Goal: Task Accomplishment & Management: Use online tool/utility

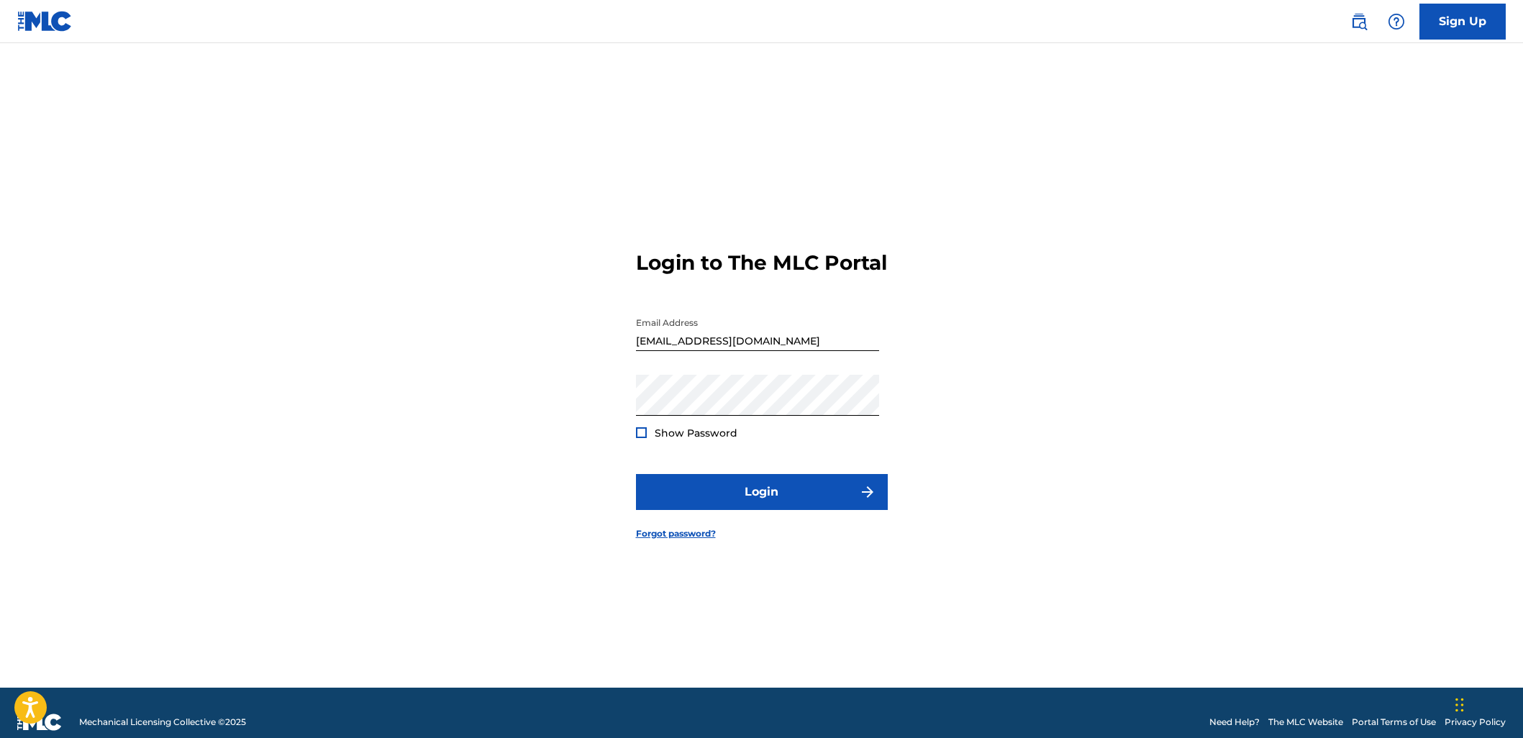
click at [836, 494] on button "Login" at bounding box center [762, 492] width 252 height 36
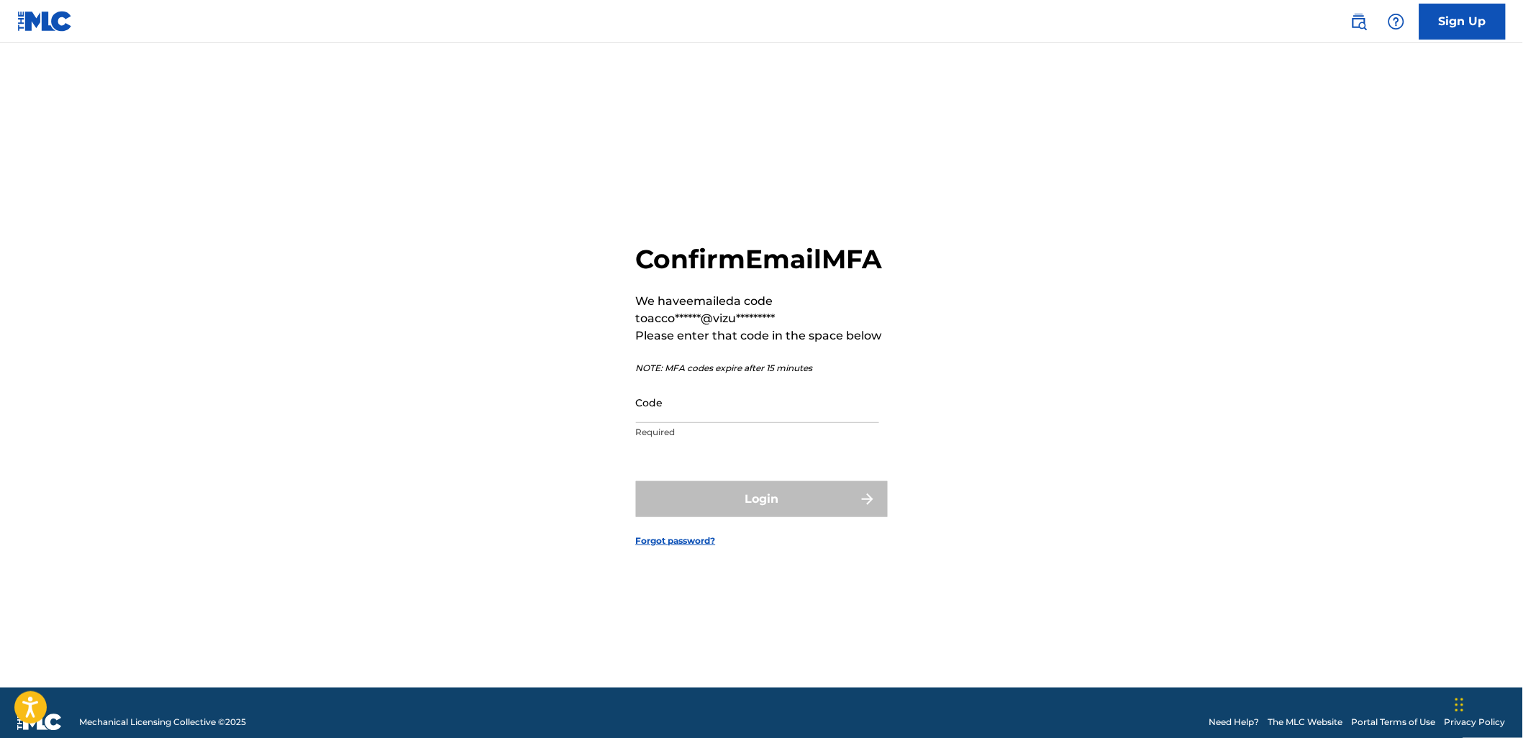
click at [742, 439] on p "Required" at bounding box center [757, 432] width 243 height 13
click at [751, 398] on input "Code" at bounding box center [757, 402] width 243 height 41
paste input "760334"
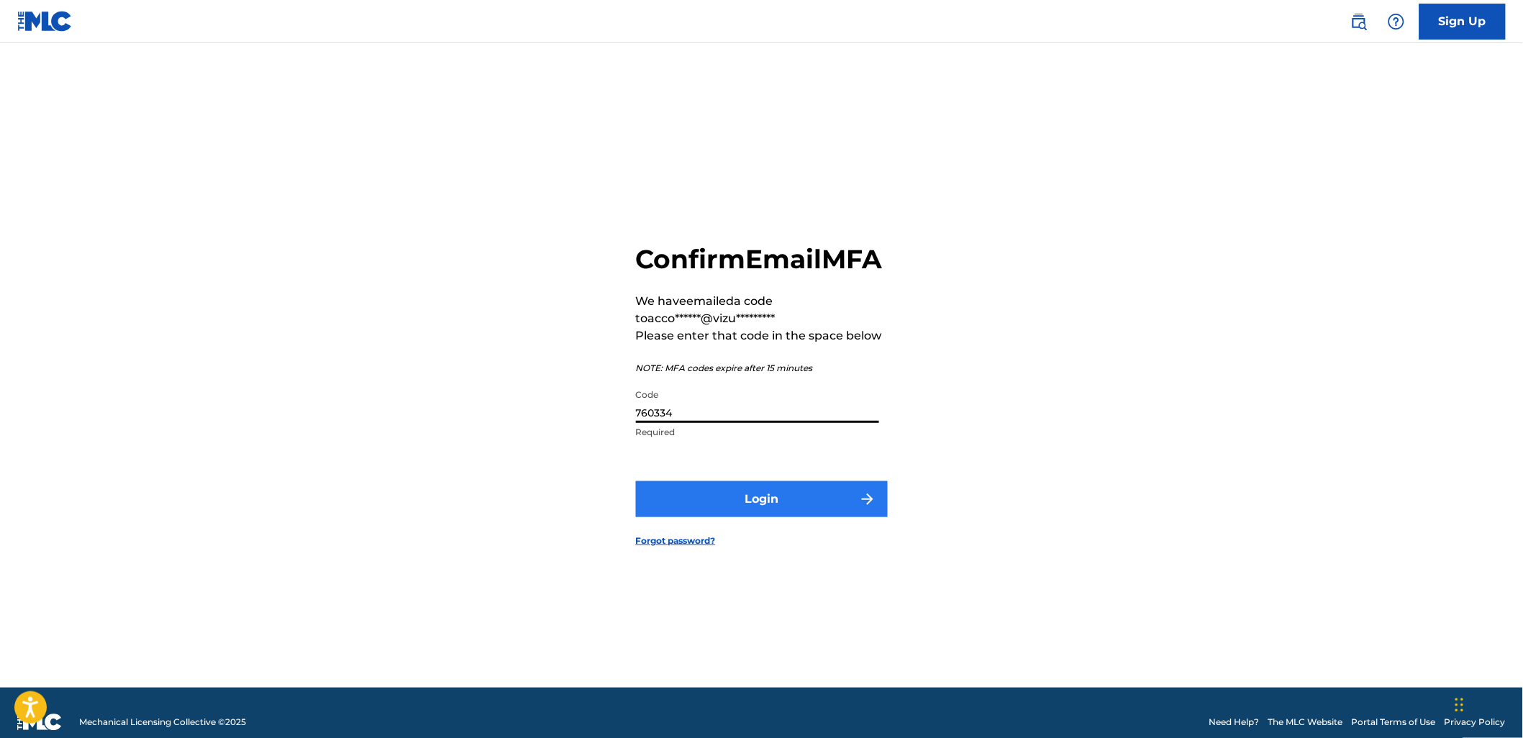
type input "760334"
click at [778, 513] on button "Login" at bounding box center [762, 499] width 252 height 36
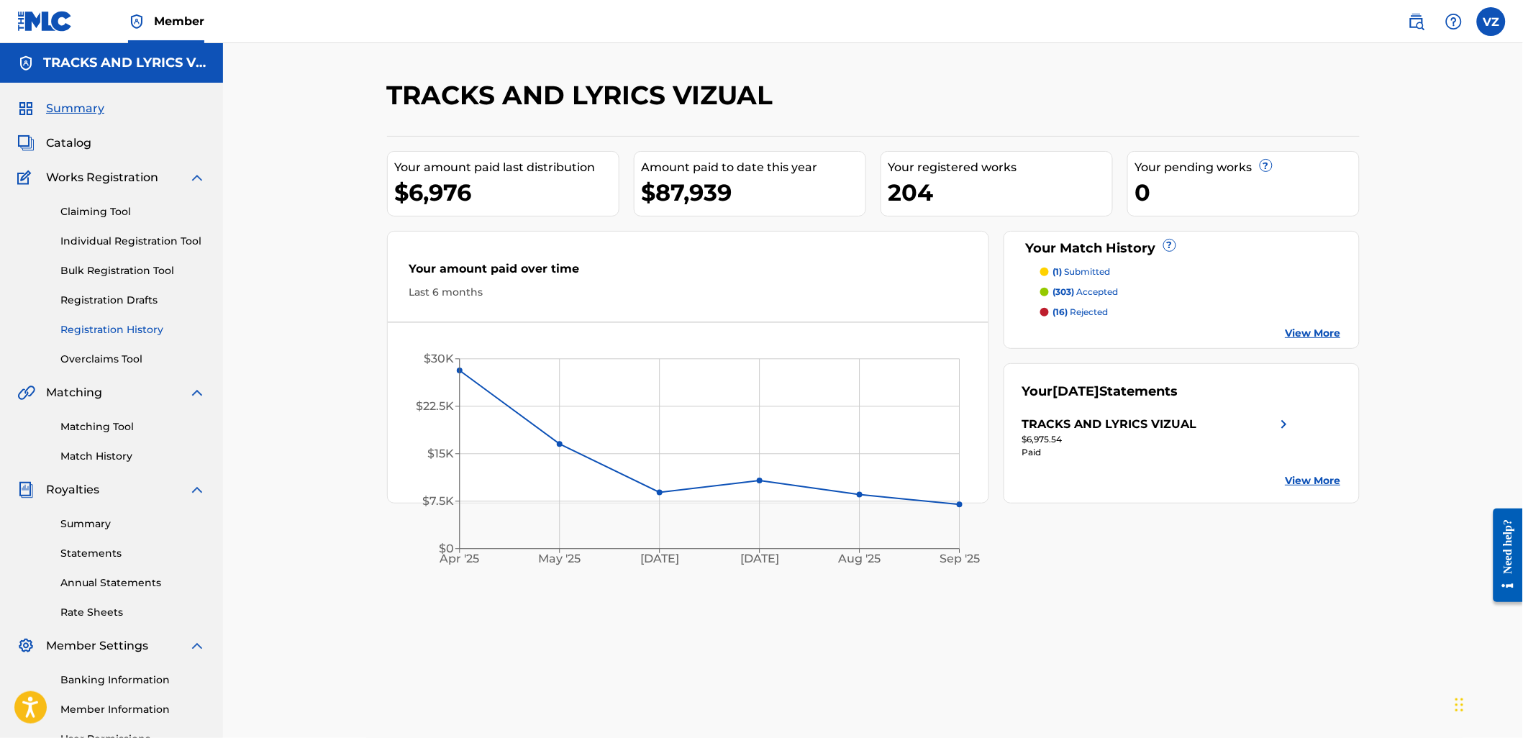
click at [104, 335] on link "Registration History" at bounding box center [132, 329] width 145 height 15
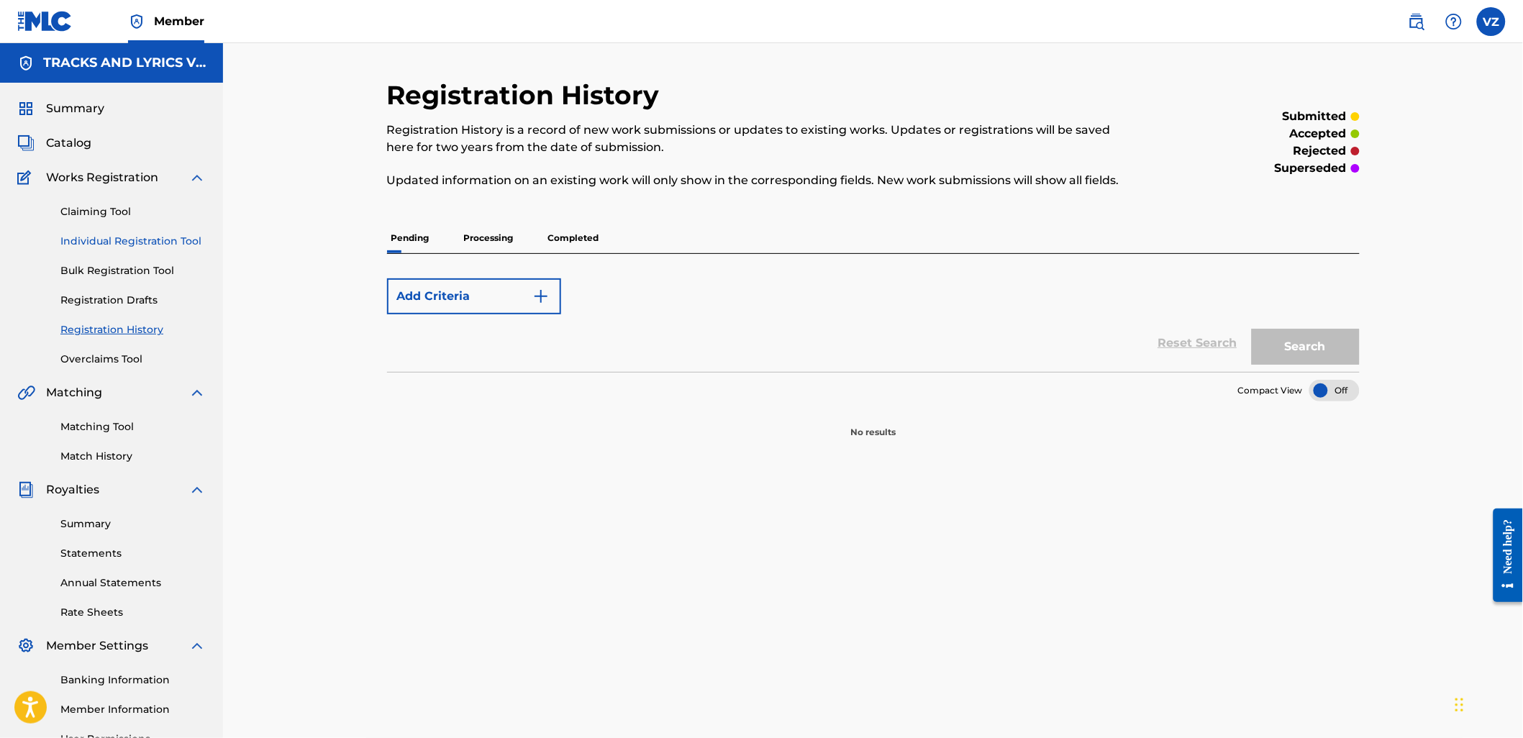
click at [137, 237] on link "Individual Registration Tool" at bounding box center [132, 241] width 145 height 15
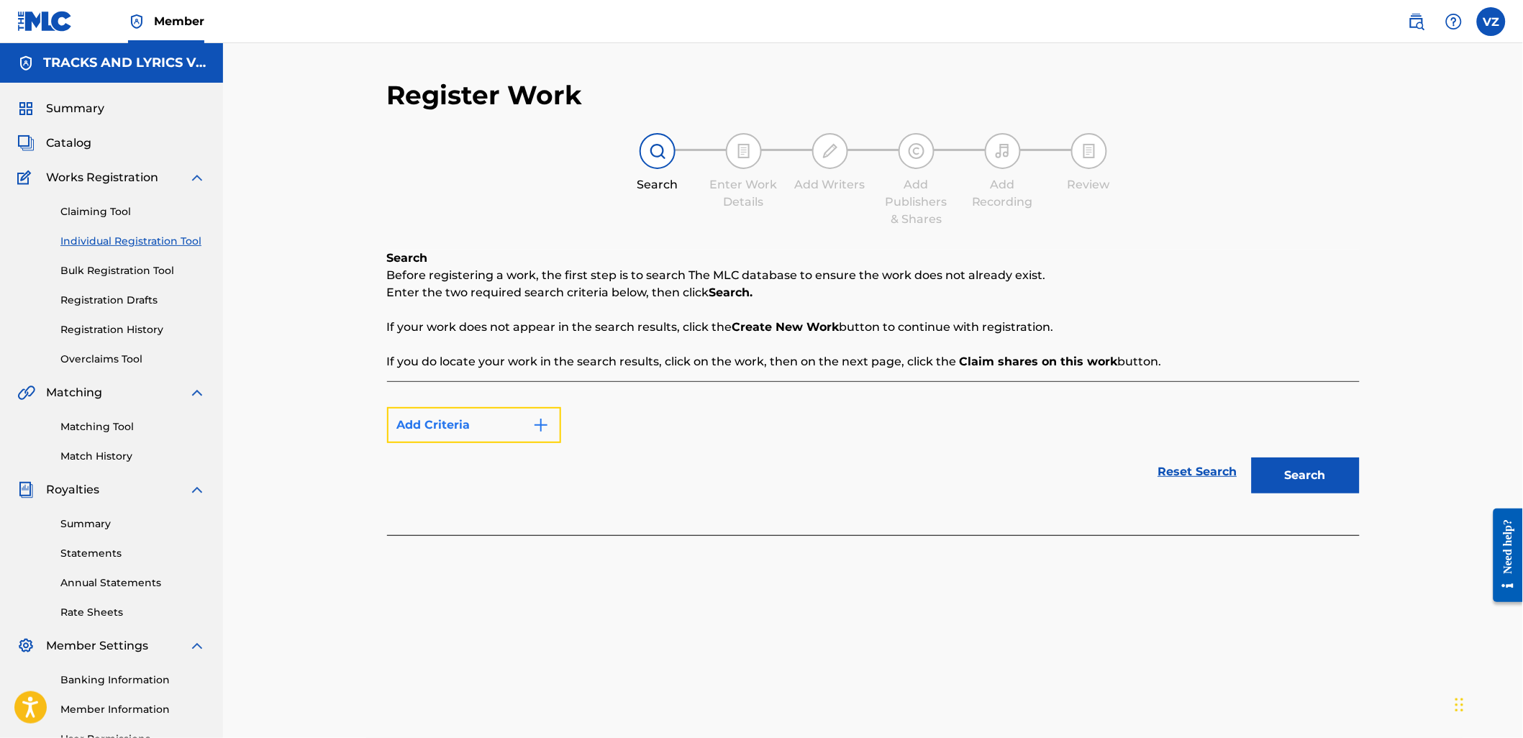
click at [526, 423] on button "Add Criteria" at bounding box center [474, 425] width 174 height 36
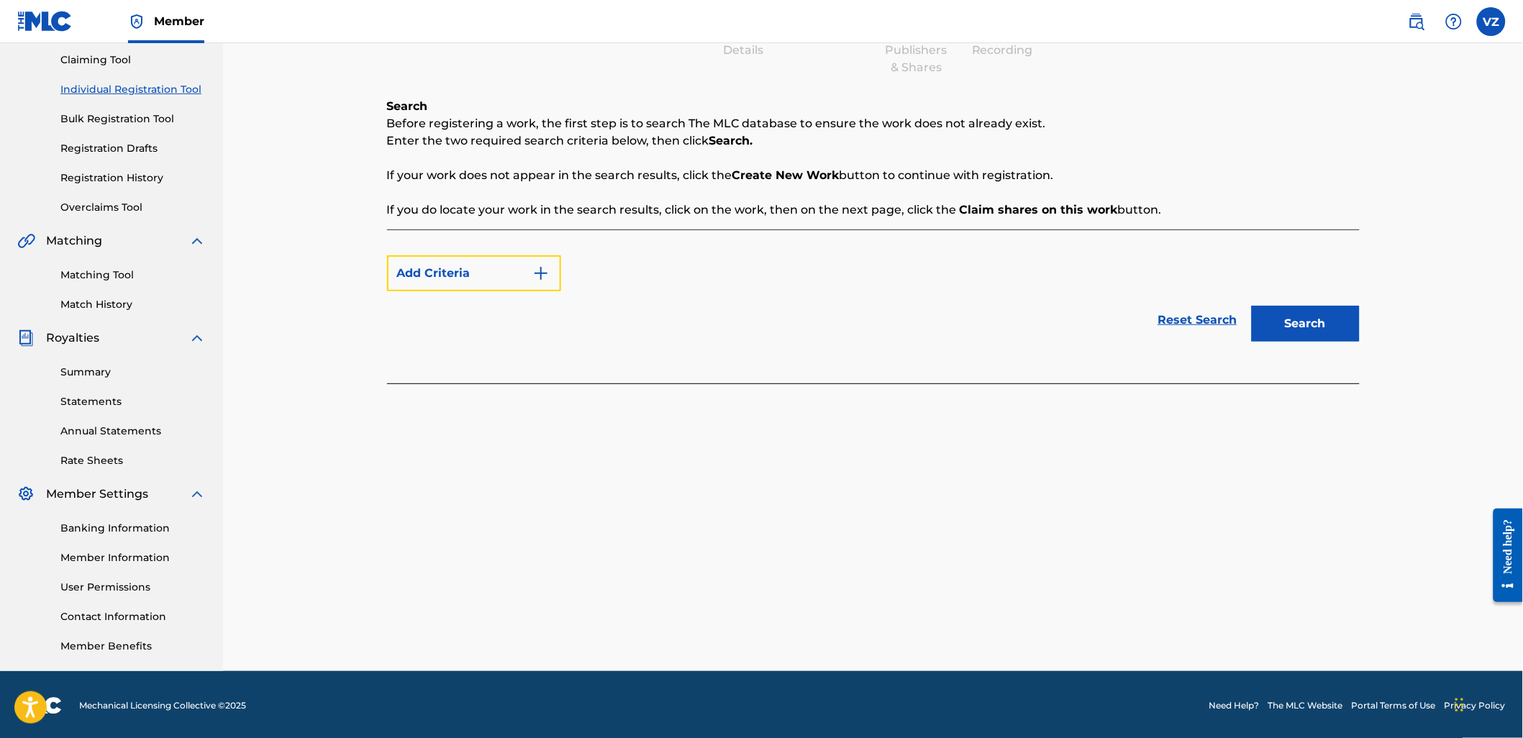
scroll to position [153, 0]
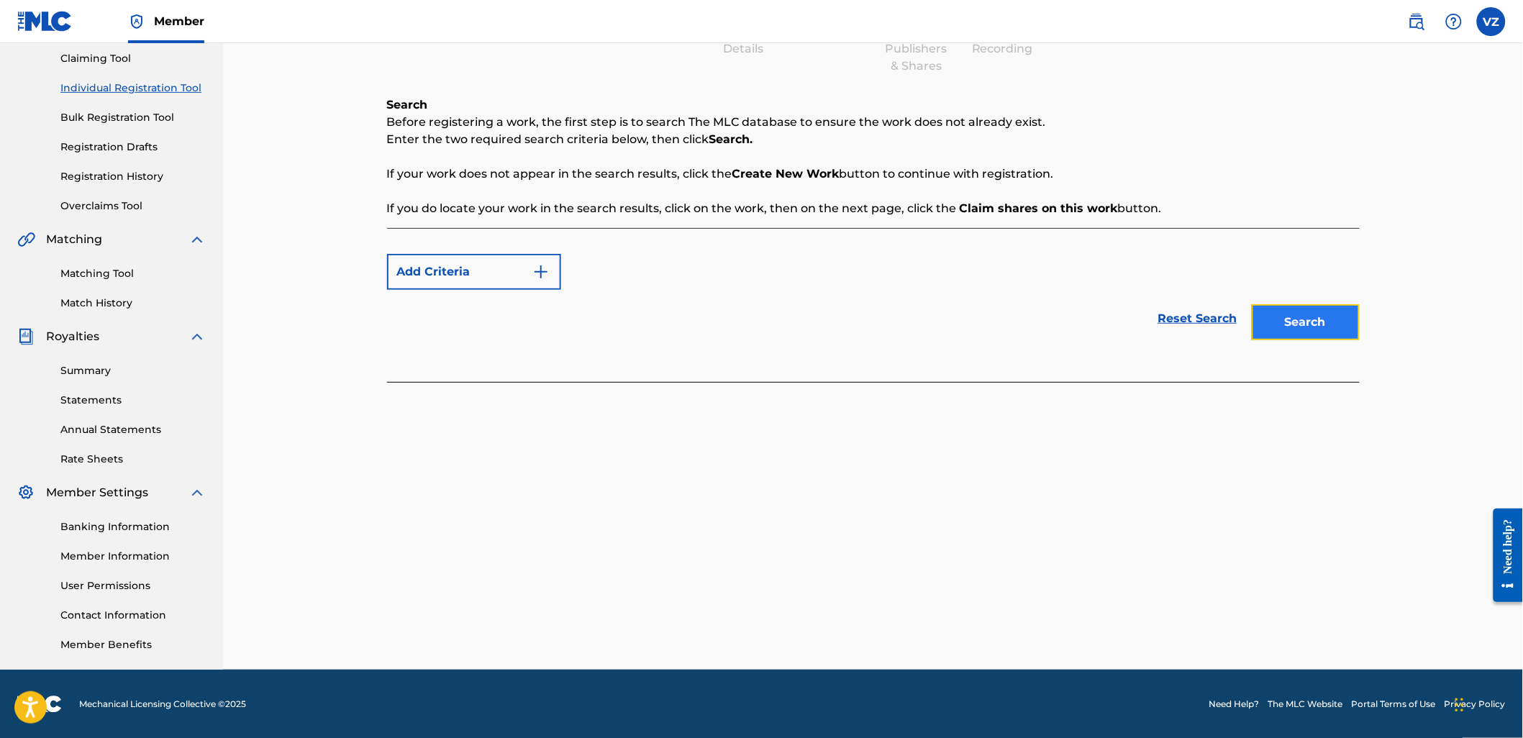
click at [1329, 326] on button "Search" at bounding box center [1306, 322] width 108 height 36
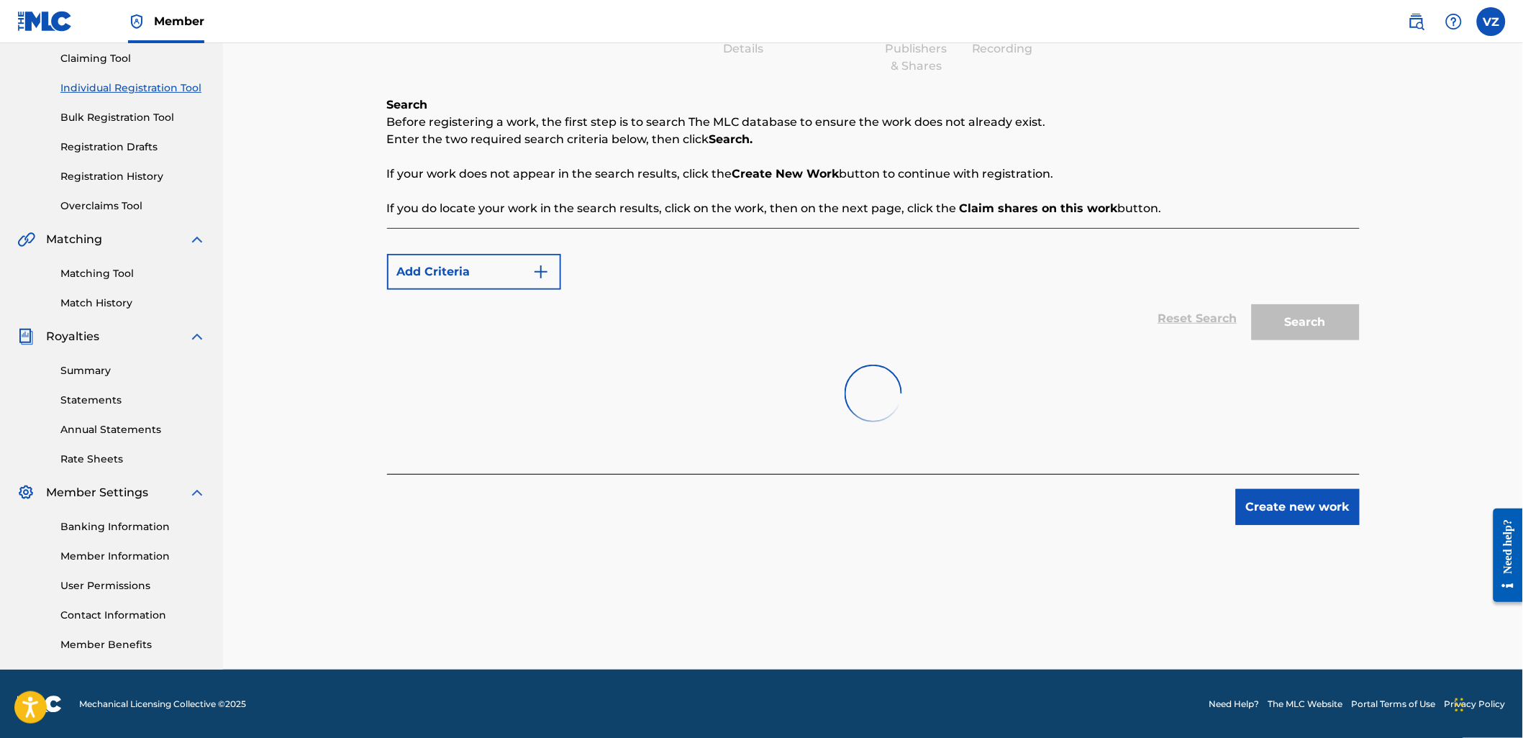
click at [163, 94] on link "Individual Registration Tool" at bounding box center [132, 88] width 145 height 15
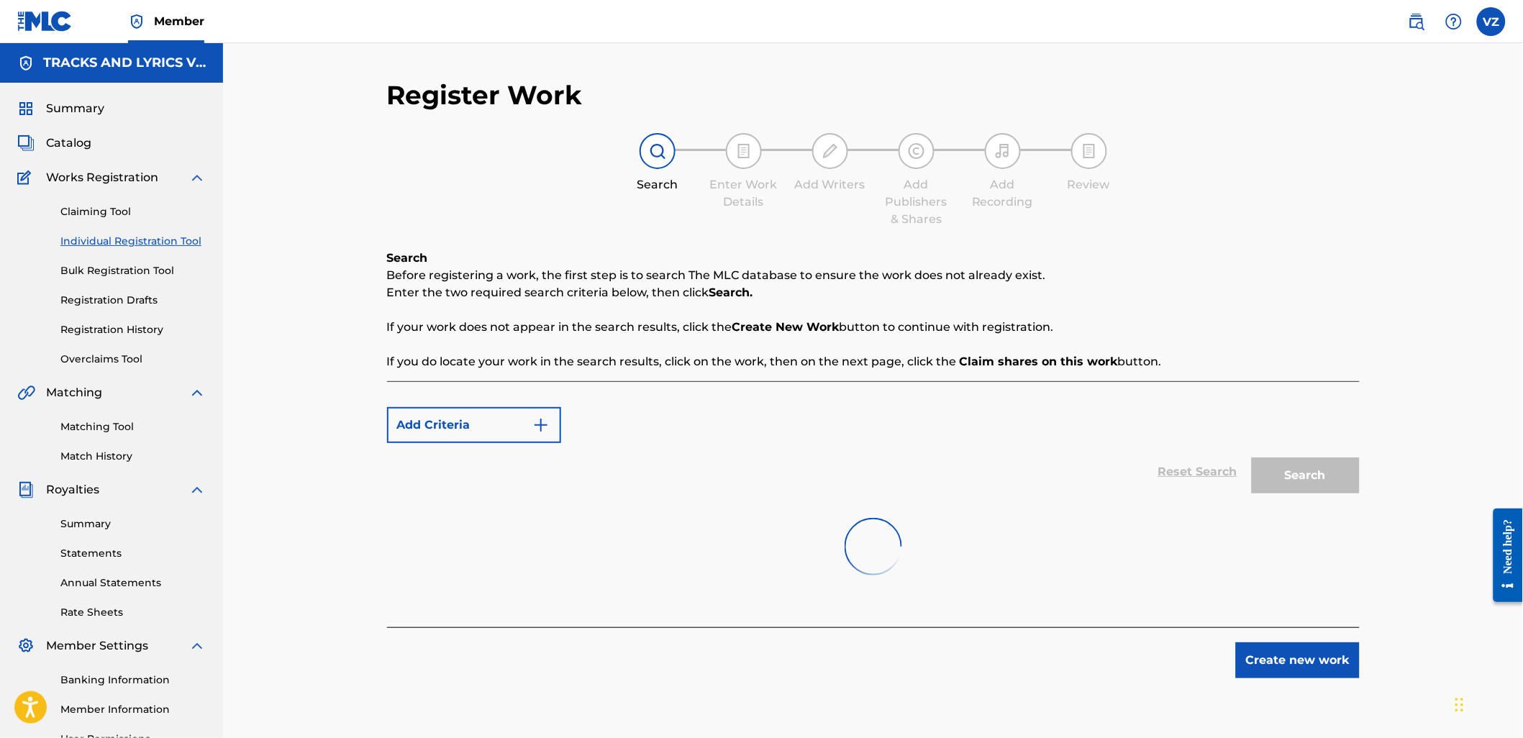
click at [130, 110] on div "Summary" at bounding box center [111, 108] width 188 height 17
click at [73, 100] on span "Summary" at bounding box center [75, 108] width 58 height 17
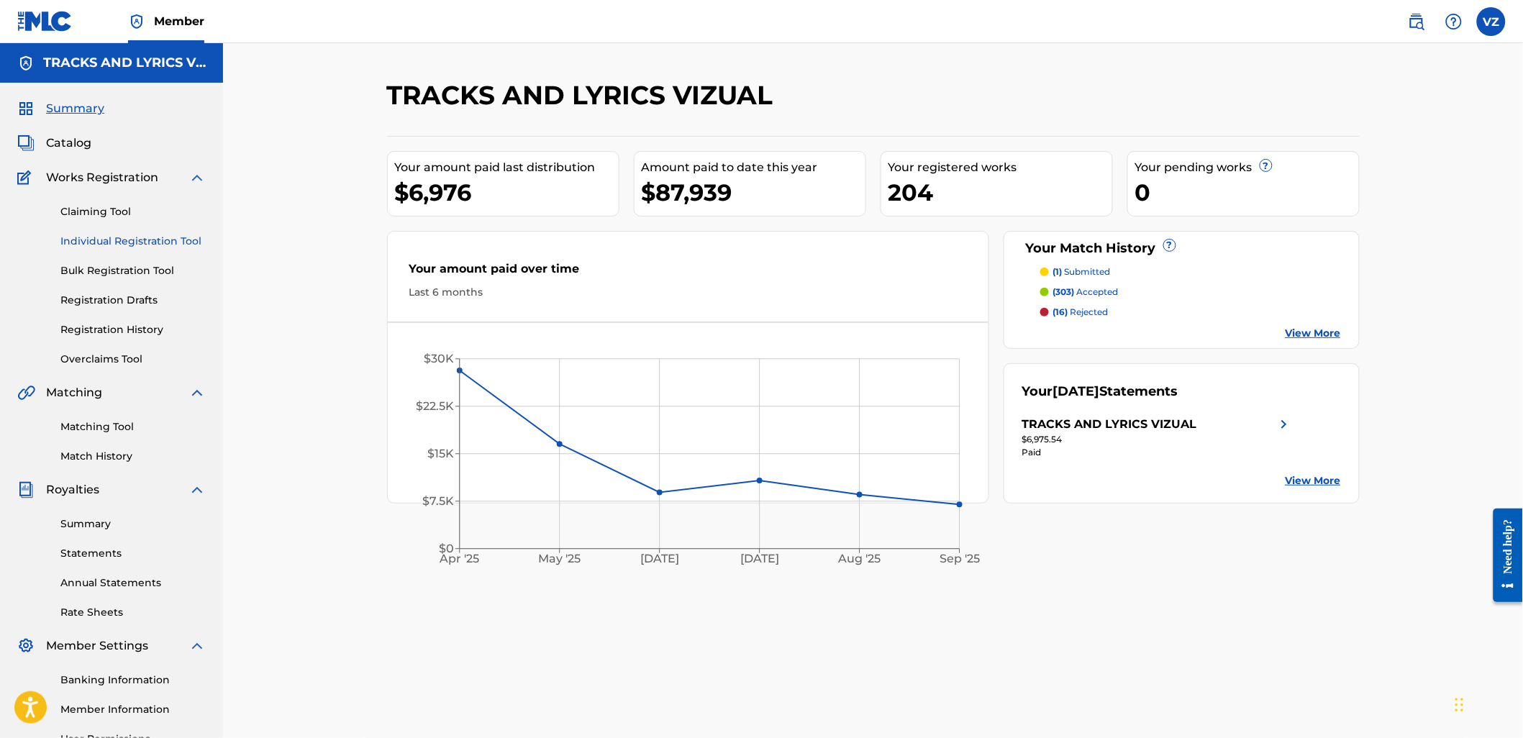
click at [117, 242] on link "Individual Registration Tool" at bounding box center [132, 241] width 145 height 15
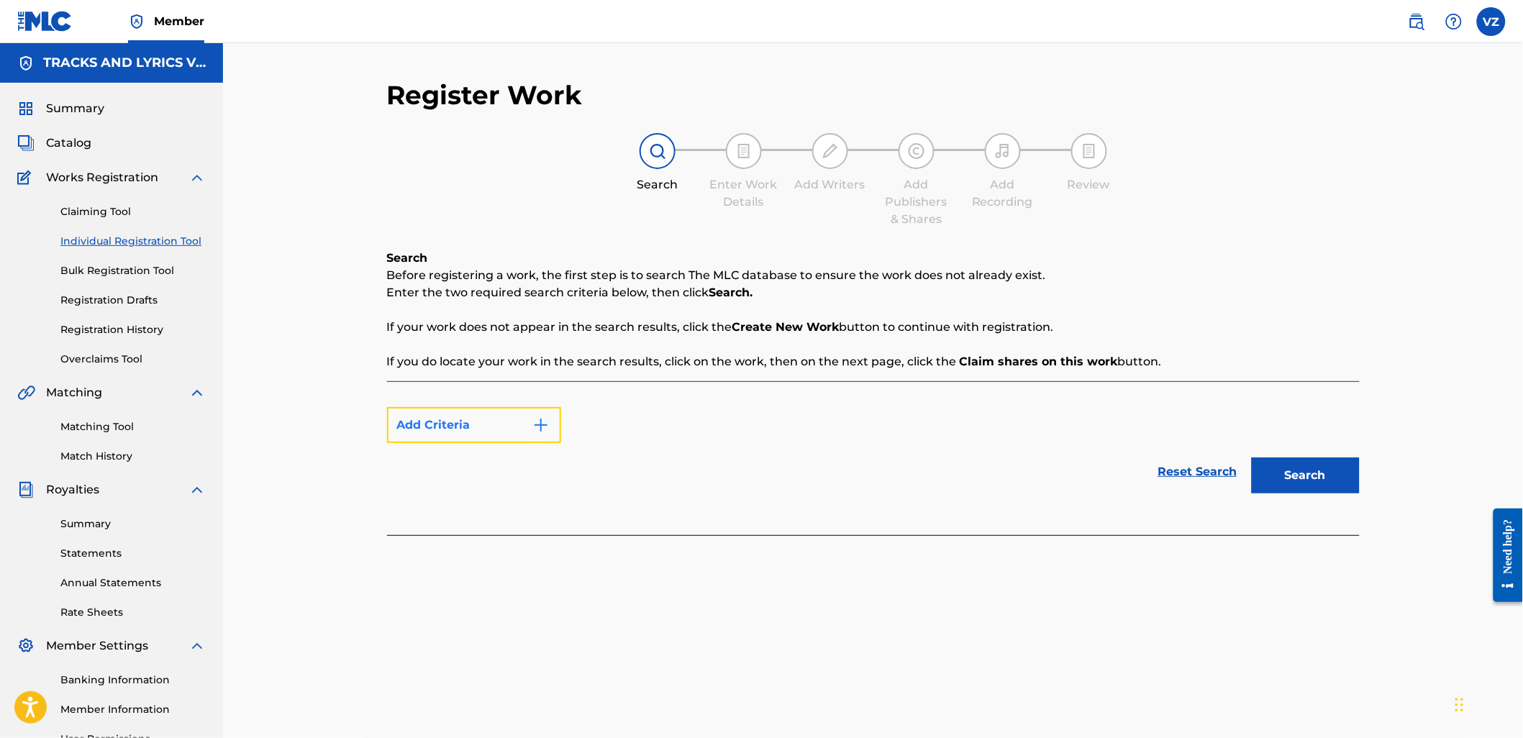
click at [501, 434] on button "Add Criteria" at bounding box center [474, 425] width 174 height 36
click at [729, 494] on div "Reset Search Search" at bounding box center [873, 472] width 973 height 58
click at [1308, 495] on div "Search" at bounding box center [1302, 472] width 115 height 58
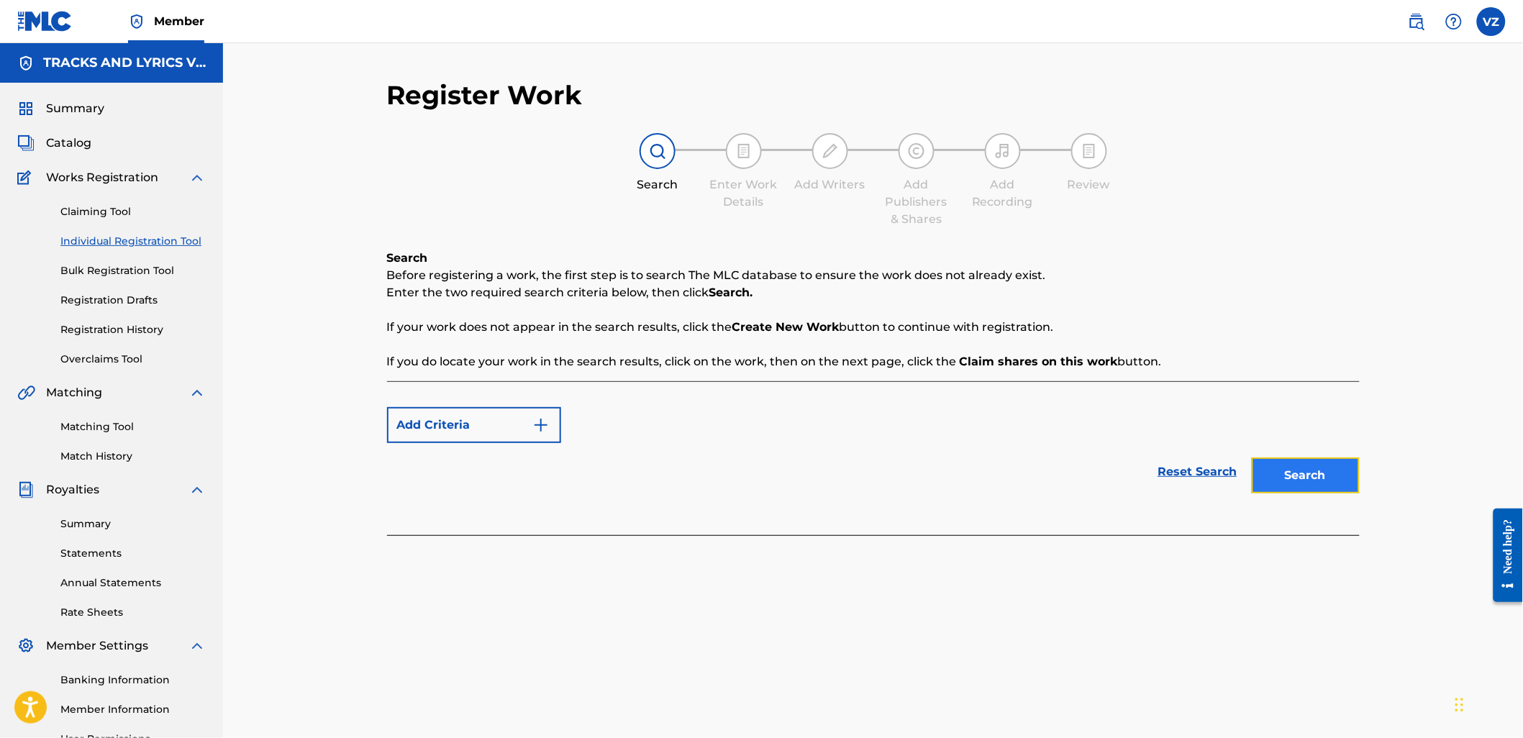
click at [1309, 480] on button "Search" at bounding box center [1306, 476] width 108 height 36
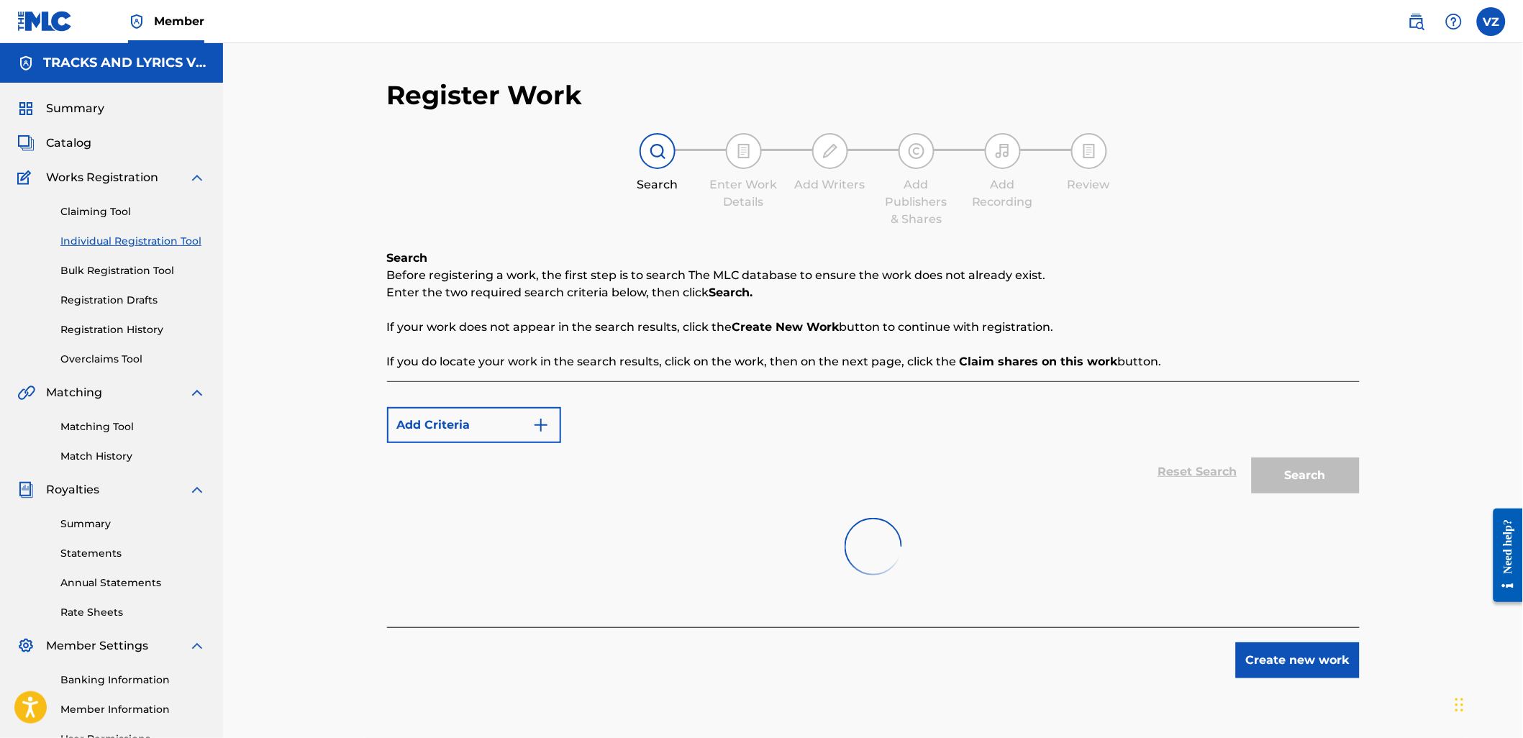
click at [1512, 14] on nav "Member VZ VZ [PERSON_NAME] [EMAIL_ADDRESS][DOMAIN_NAME] Profile Log out" at bounding box center [761, 21] width 1523 height 43
click at [1497, 29] on label at bounding box center [1491, 21] width 29 height 29
click at [1491, 22] on input "VZ [PERSON_NAME] [EMAIL_ADDRESS][DOMAIN_NAME] Profile Log out" at bounding box center [1491, 22] width 0 height 0
click at [1364, 282] on div "Member VZ VZ [PERSON_NAME] [EMAIL_ADDRESS][DOMAIN_NAME] Profile Log out TRACKS …" at bounding box center [761, 446] width 1523 height 892
click at [1496, 20] on label at bounding box center [1491, 21] width 29 height 29
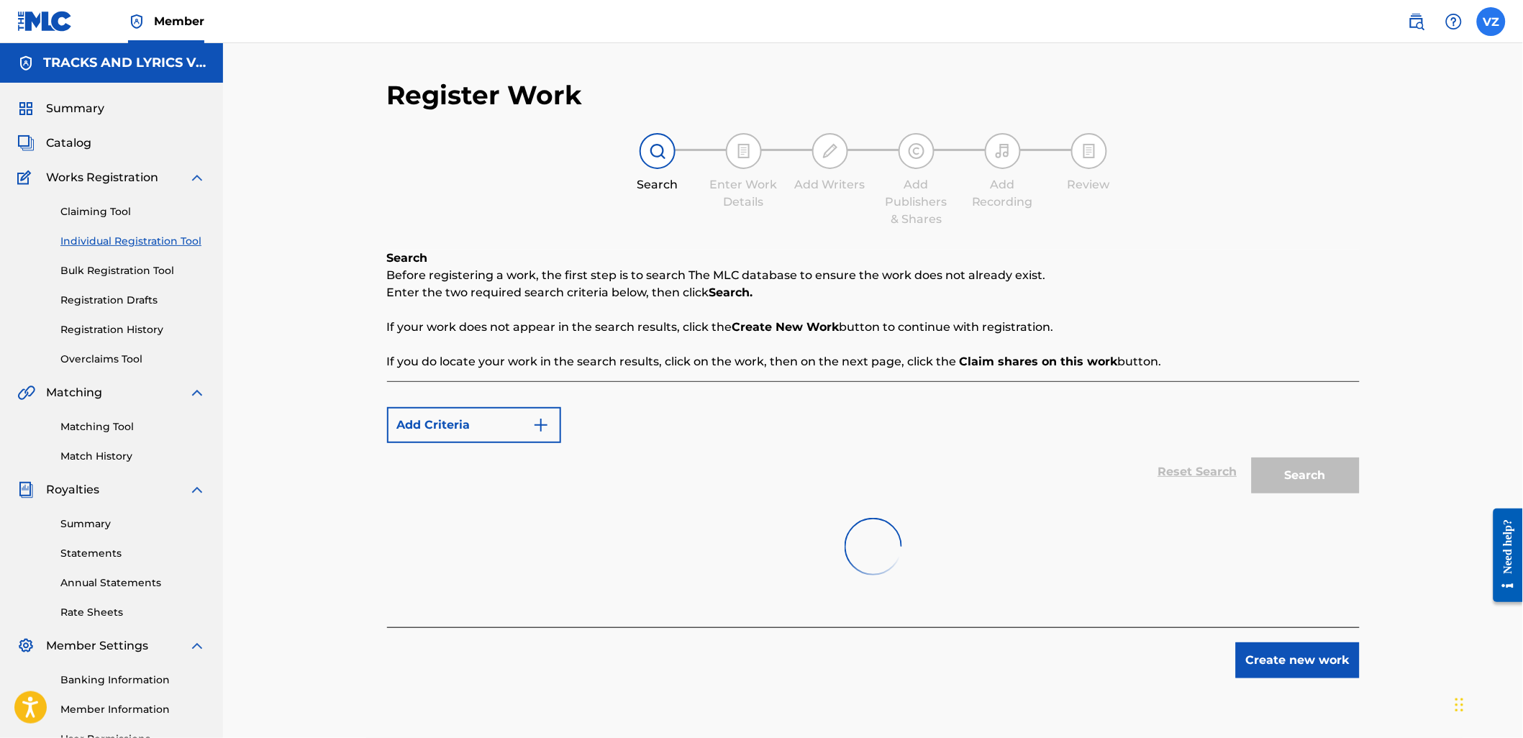
click at [1491, 22] on input "VZ [PERSON_NAME] [EMAIL_ADDRESS][DOMAIN_NAME] Profile Log out" at bounding box center [1491, 22] width 0 height 0
click at [1355, 276] on div "Member VZ VZ [PERSON_NAME] [EMAIL_ADDRESS][DOMAIN_NAME] Profile Log out TRACKS …" at bounding box center [761, 446] width 1523 height 892
click at [1486, 29] on label at bounding box center [1491, 21] width 29 height 29
click at [1491, 22] on input "VZ [PERSON_NAME] [EMAIL_ADDRESS][DOMAIN_NAME] Profile Log out" at bounding box center [1491, 22] width 0 height 0
click at [1356, 281] on div "Member VZ VZ [PERSON_NAME] [EMAIL_ADDRESS][DOMAIN_NAME] Profile Log out TRACKS …" at bounding box center [761, 446] width 1523 height 892
